Goal: Find specific page/section: Find specific page/section

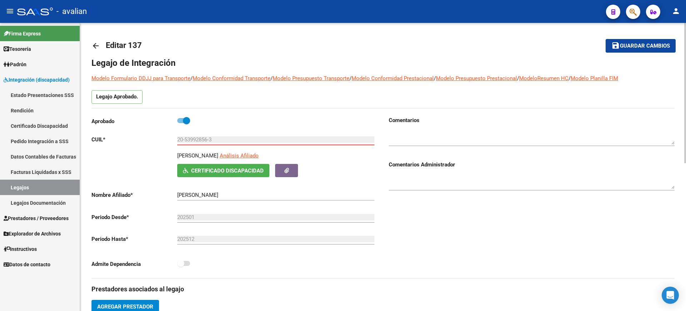
drag, startPoint x: 0, startPoint y: 0, endPoint x: 95, endPoint y: 44, distance: 105.2
click at [95, 44] on mat-icon "arrow_back" at bounding box center [95, 45] width 9 height 9
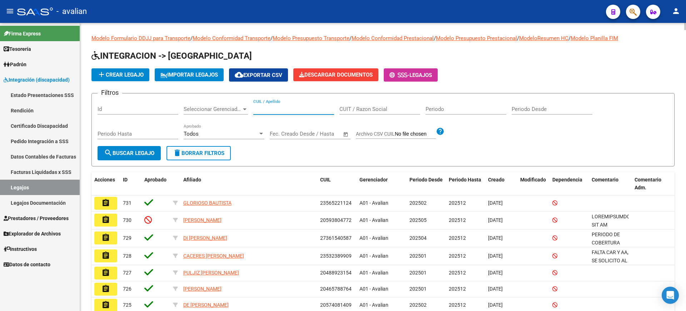
click at [278, 110] on input "CUIL / Apellido" at bounding box center [293, 109] width 81 height 6
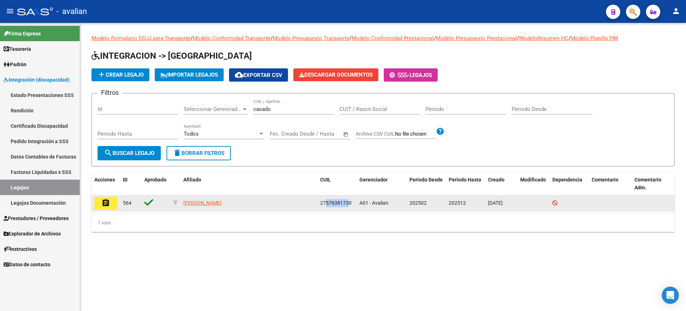
drag, startPoint x: 326, startPoint y: 202, endPoint x: 350, endPoint y: 202, distance: 23.9
click at [350, 202] on span "27576381730" at bounding box center [335, 203] width 31 height 6
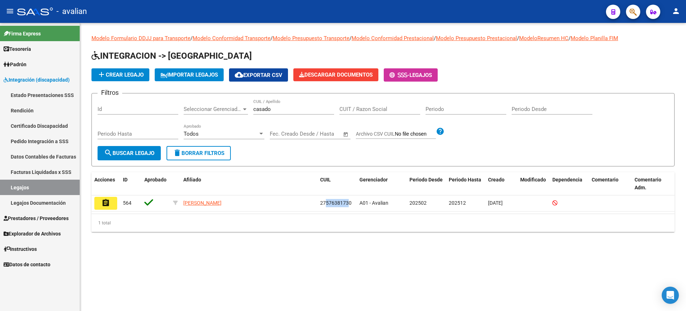
copy span "57638173"
click at [270, 107] on div "casado CUIL / Apellido" at bounding box center [293, 106] width 81 height 15
drag, startPoint x: 271, startPoint y: 108, endPoint x: 256, endPoint y: 102, distance: 15.9
click at [256, 102] on div "casado CUIL / Apellido" at bounding box center [293, 106] width 81 height 15
type input "c"
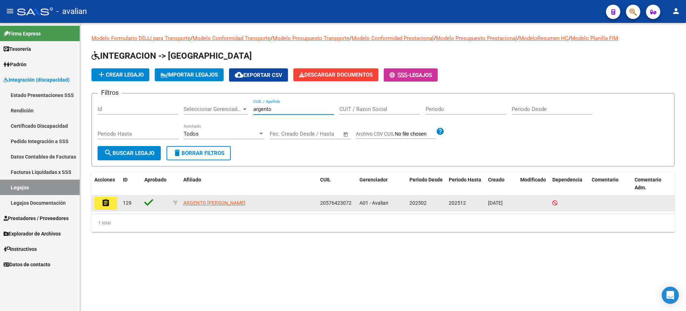
type input "argento"
drag, startPoint x: 326, startPoint y: 202, endPoint x: 348, endPoint y: 202, distance: 21.8
click at [348, 202] on span "20576423072" at bounding box center [335, 203] width 31 height 6
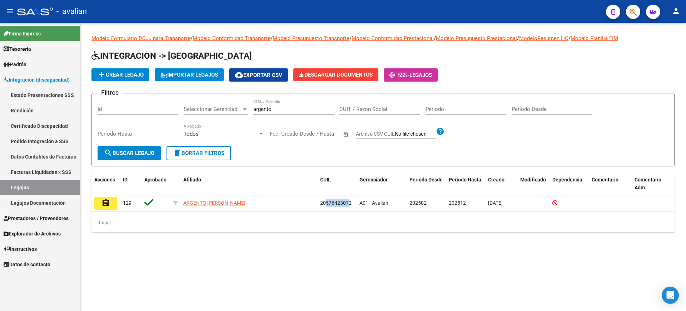
copy span "57642307"
